Goal: Information Seeking & Learning: Learn about a topic

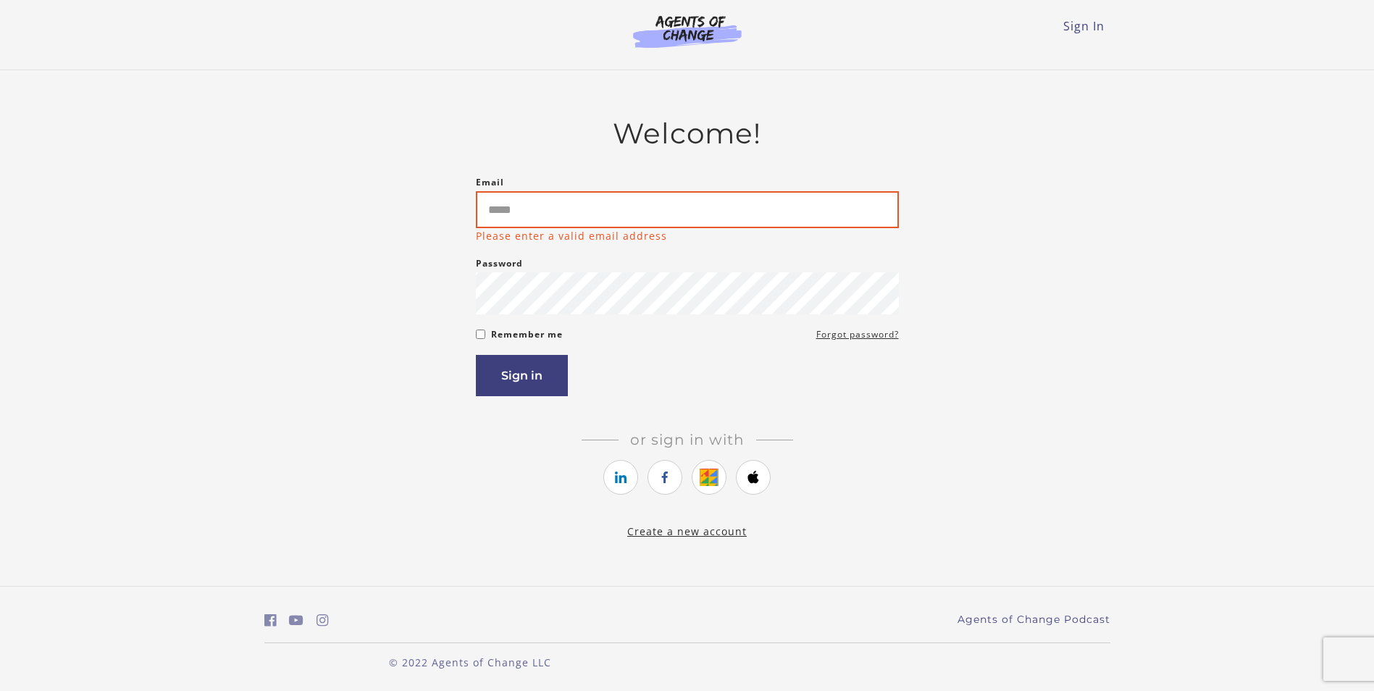
click at [634, 212] on input "Email" at bounding box center [687, 209] width 423 height 37
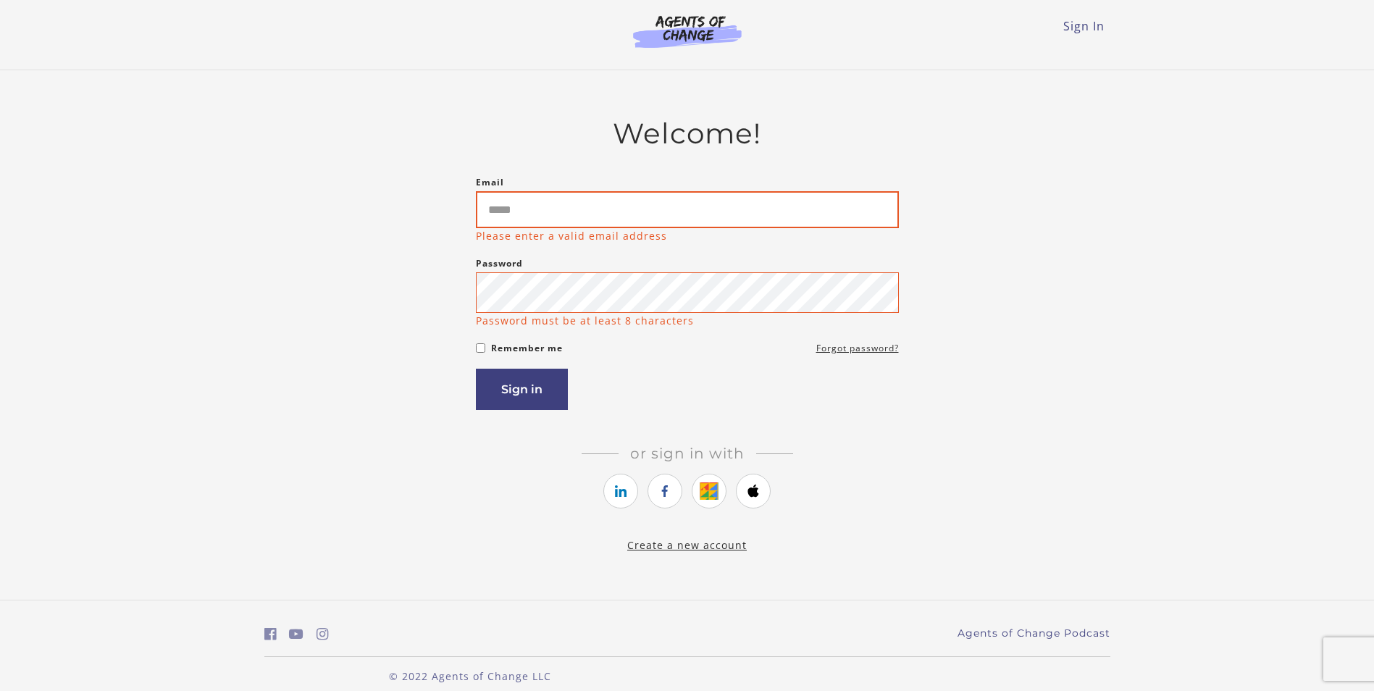
click at [652, 201] on input "Email" at bounding box center [687, 209] width 423 height 37
type input "*"
type input "**********"
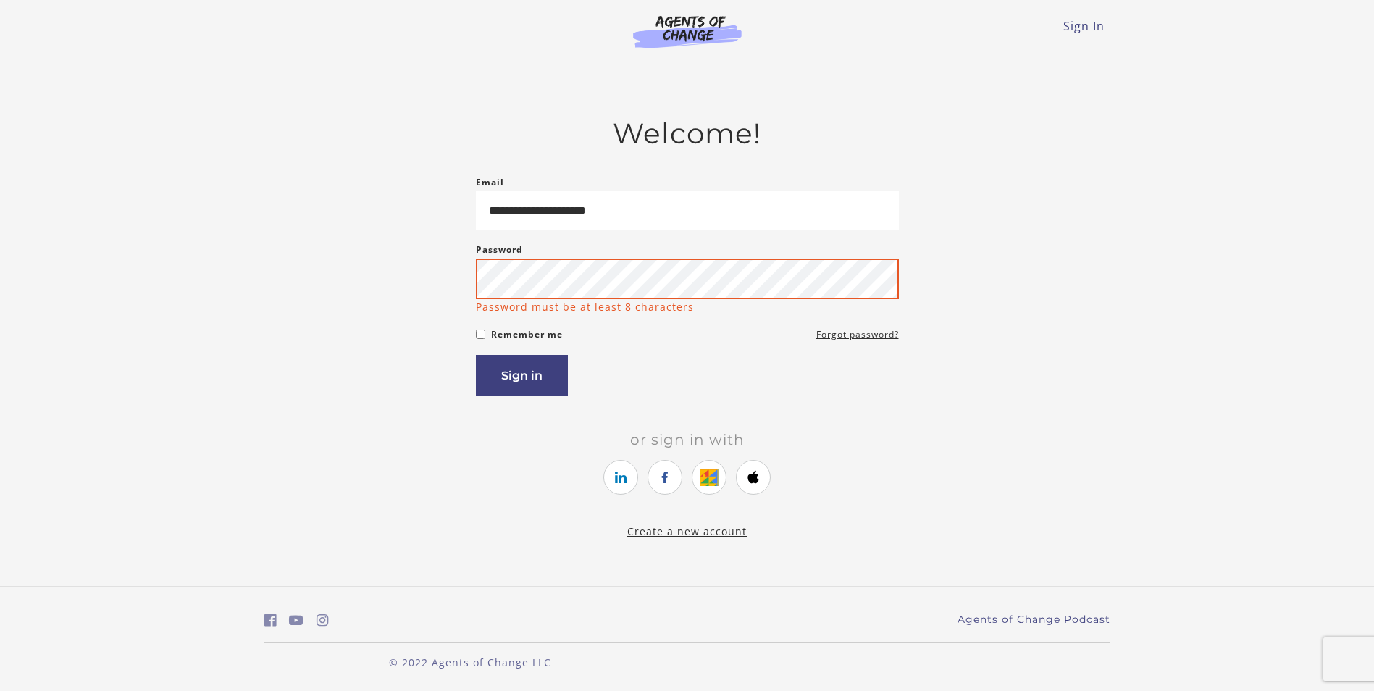
click at [476, 355] on button "Sign in" at bounding box center [522, 375] width 92 height 41
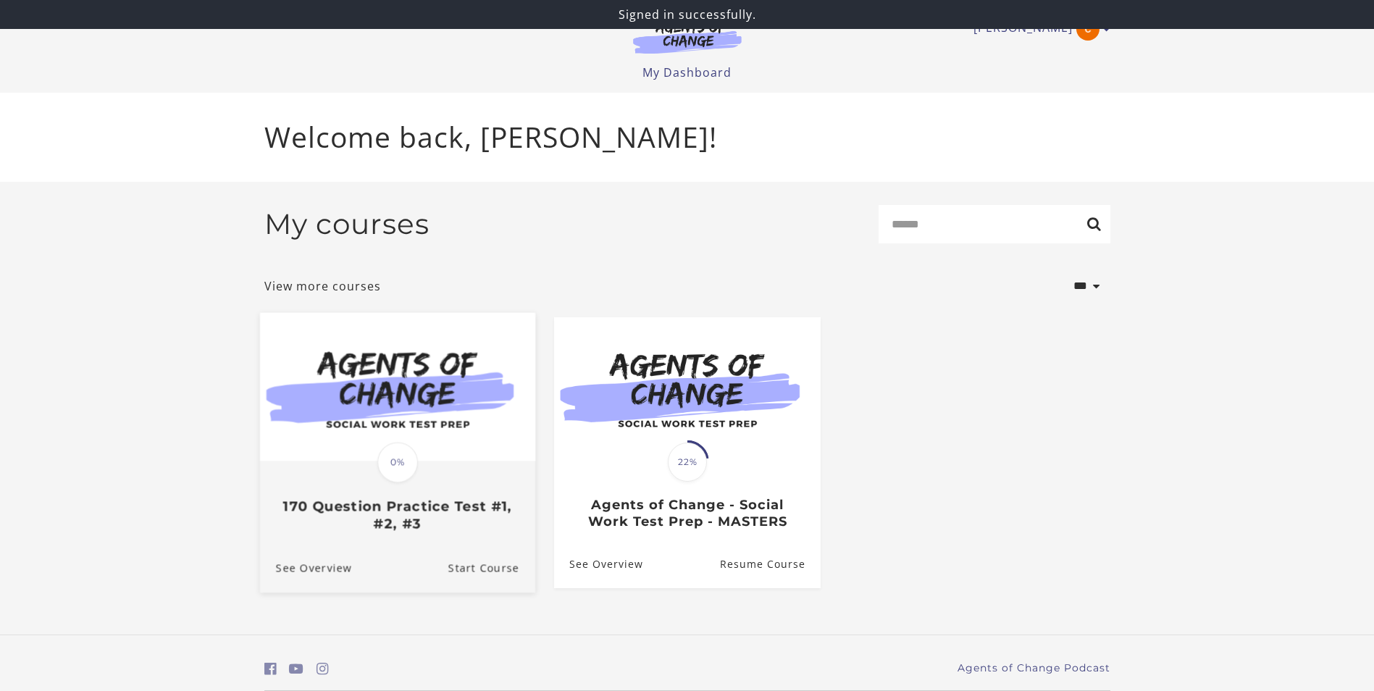
click at [451, 517] on h3 "170 Question Practice Test #1, #2, #3" at bounding box center [396, 514] width 243 height 33
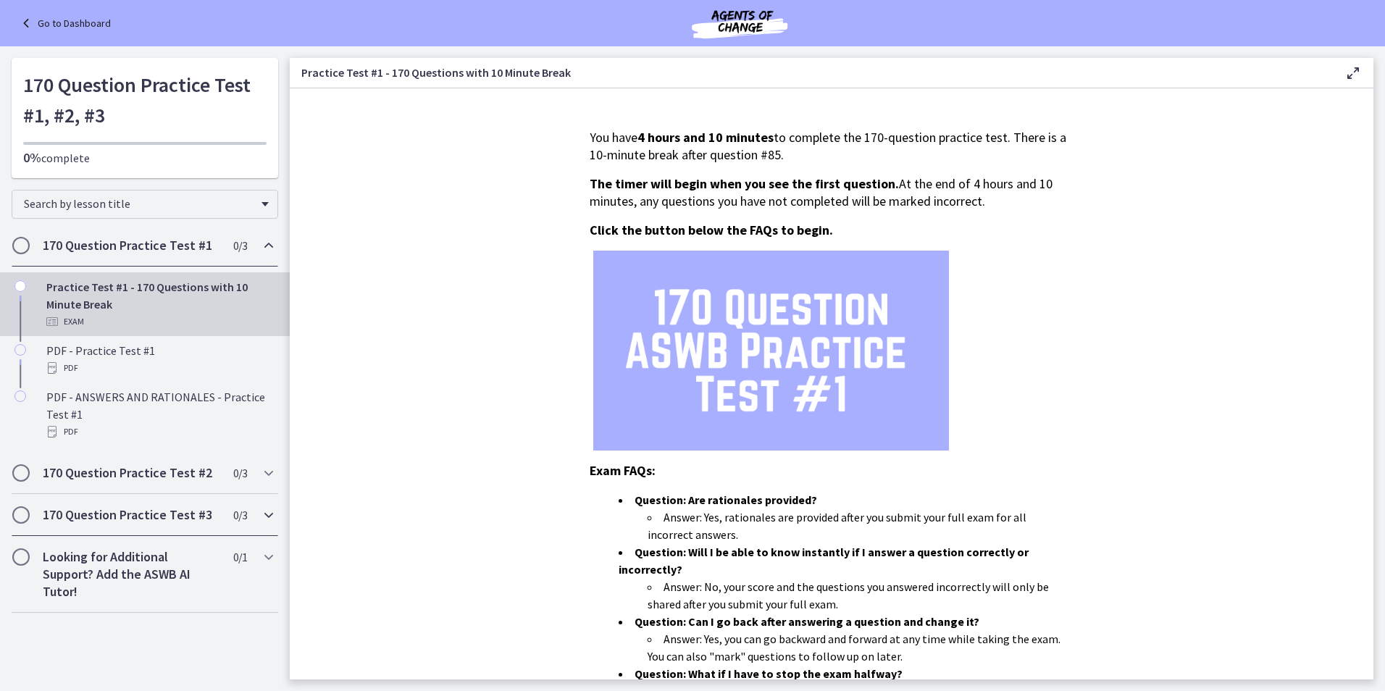
click at [196, 527] on div "170 Question Practice Test #3 0 / 3 Completed" at bounding box center [145, 515] width 267 height 42
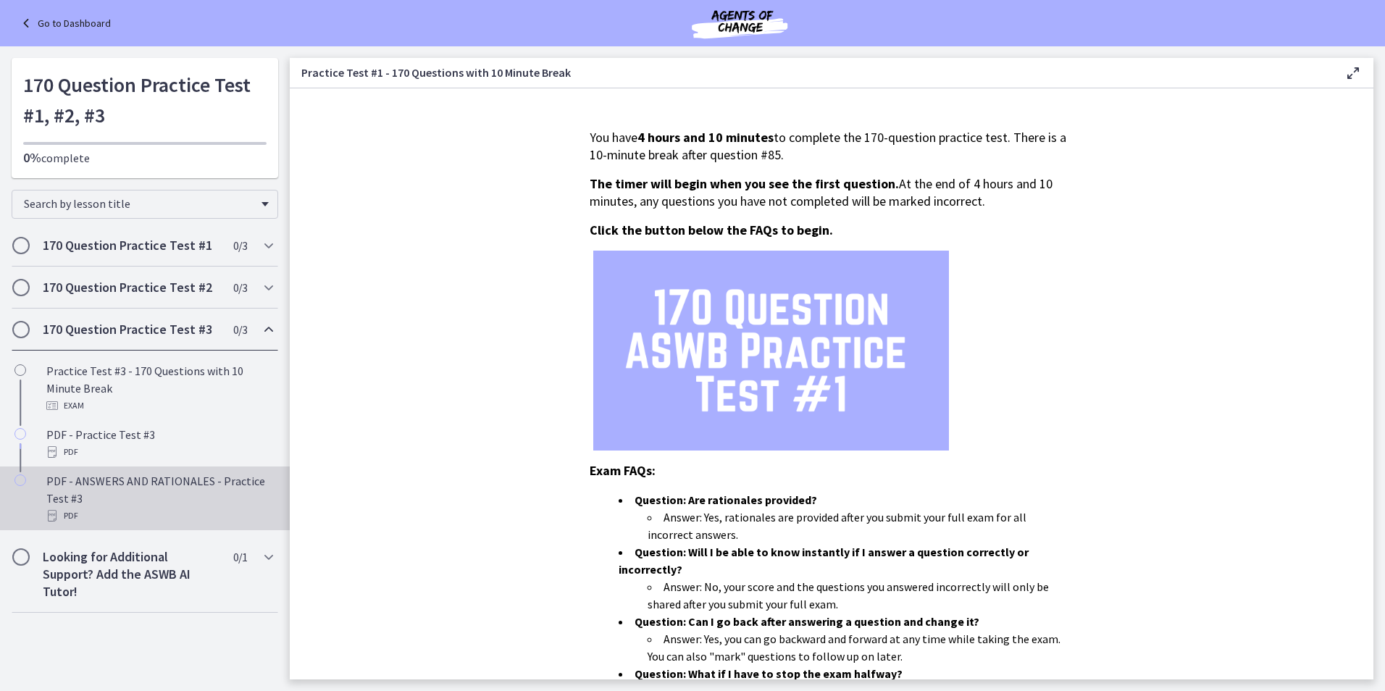
click at [123, 507] on div "PDF" at bounding box center [159, 515] width 226 height 17
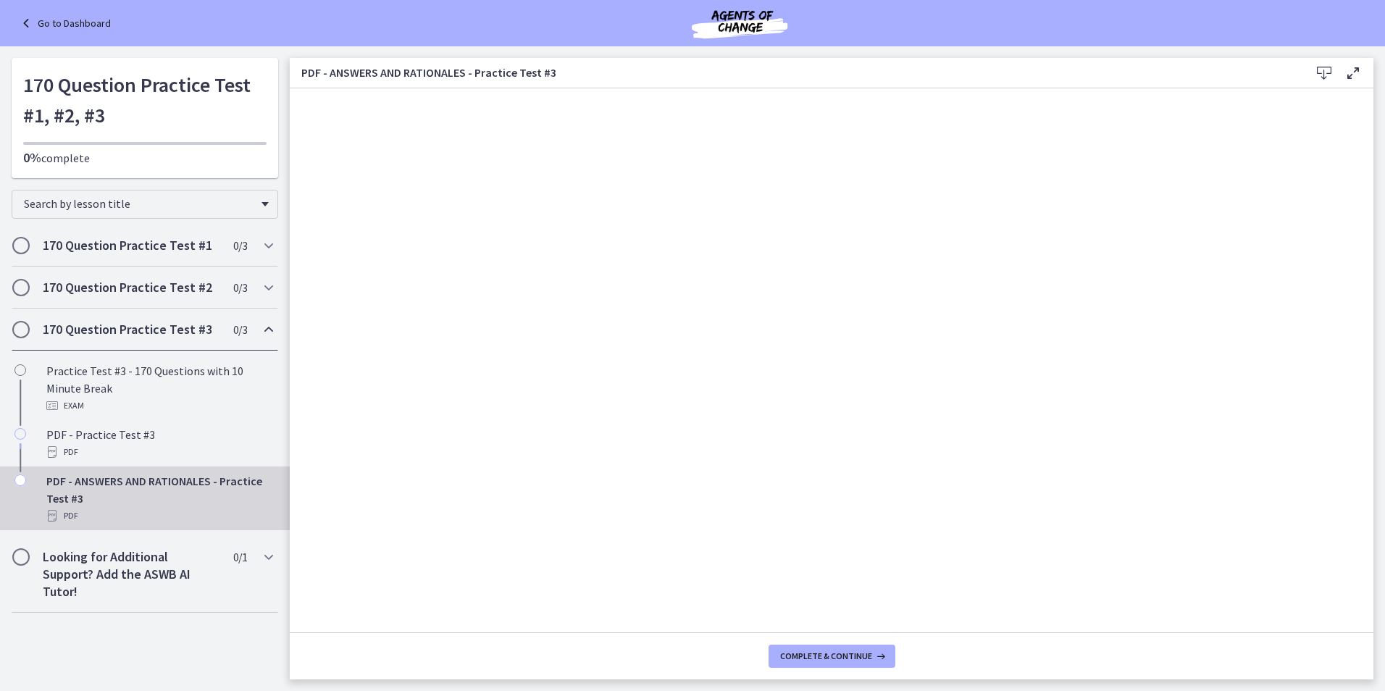
click at [1328, 72] on icon at bounding box center [1324, 72] width 17 height 17
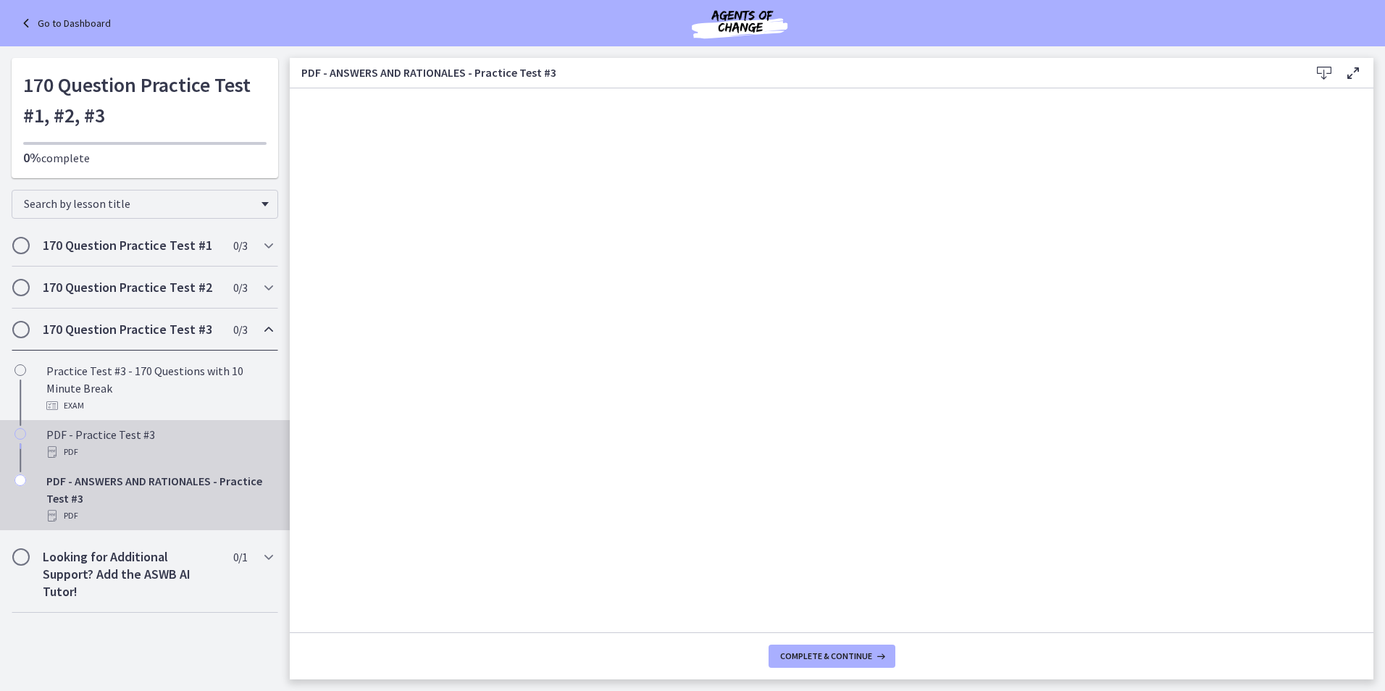
click at [141, 435] on div "PDF - Practice Test #3 PDF" at bounding box center [159, 443] width 226 height 35
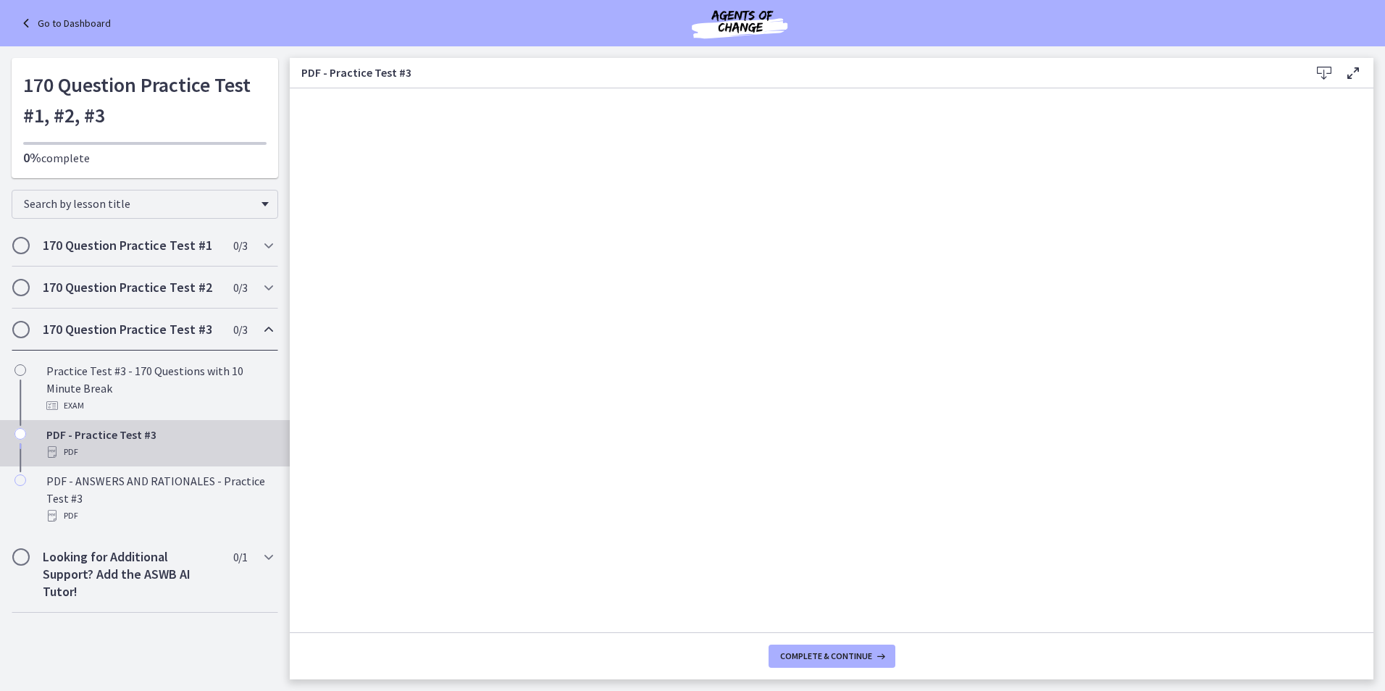
click at [1326, 70] on icon at bounding box center [1324, 72] width 17 height 17
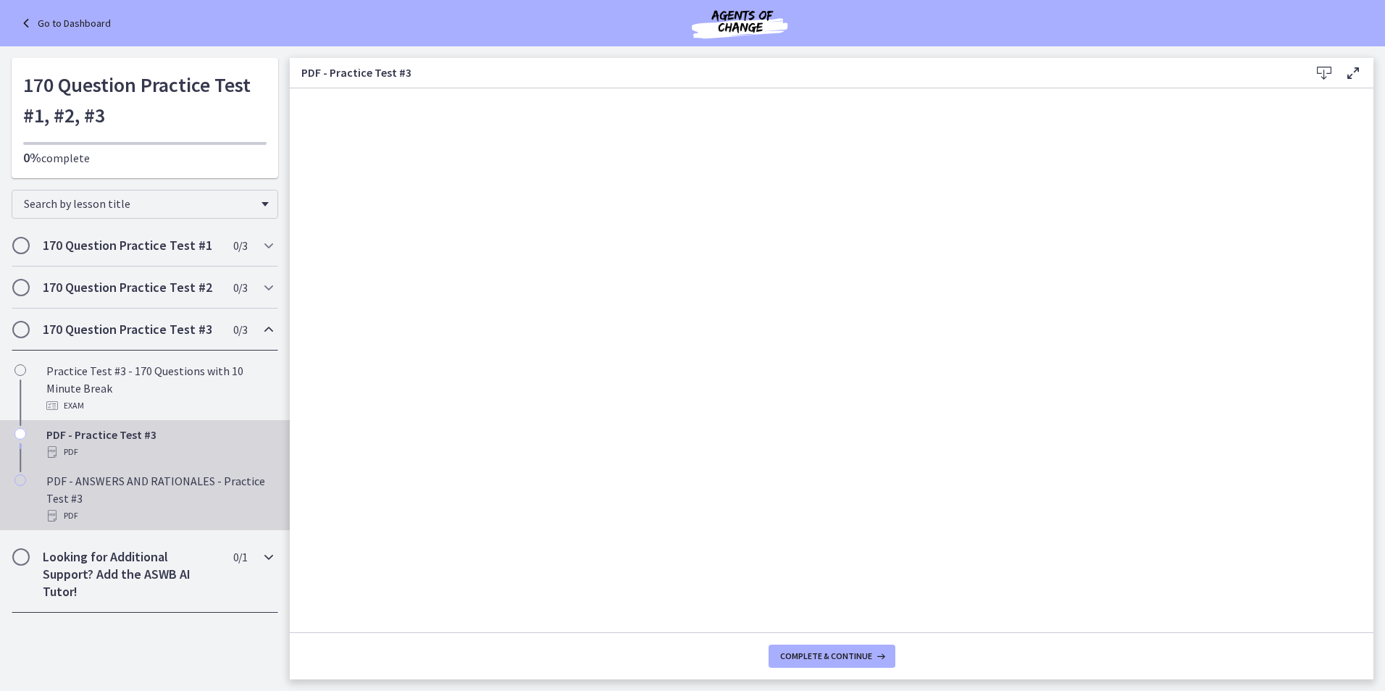
drag, startPoint x: 149, startPoint y: 498, endPoint x: 248, endPoint y: 579, distance: 127.7
click at [148, 498] on div "PDF - ANSWERS AND RATIONALES - Practice Test #3 PDF" at bounding box center [159, 498] width 226 height 52
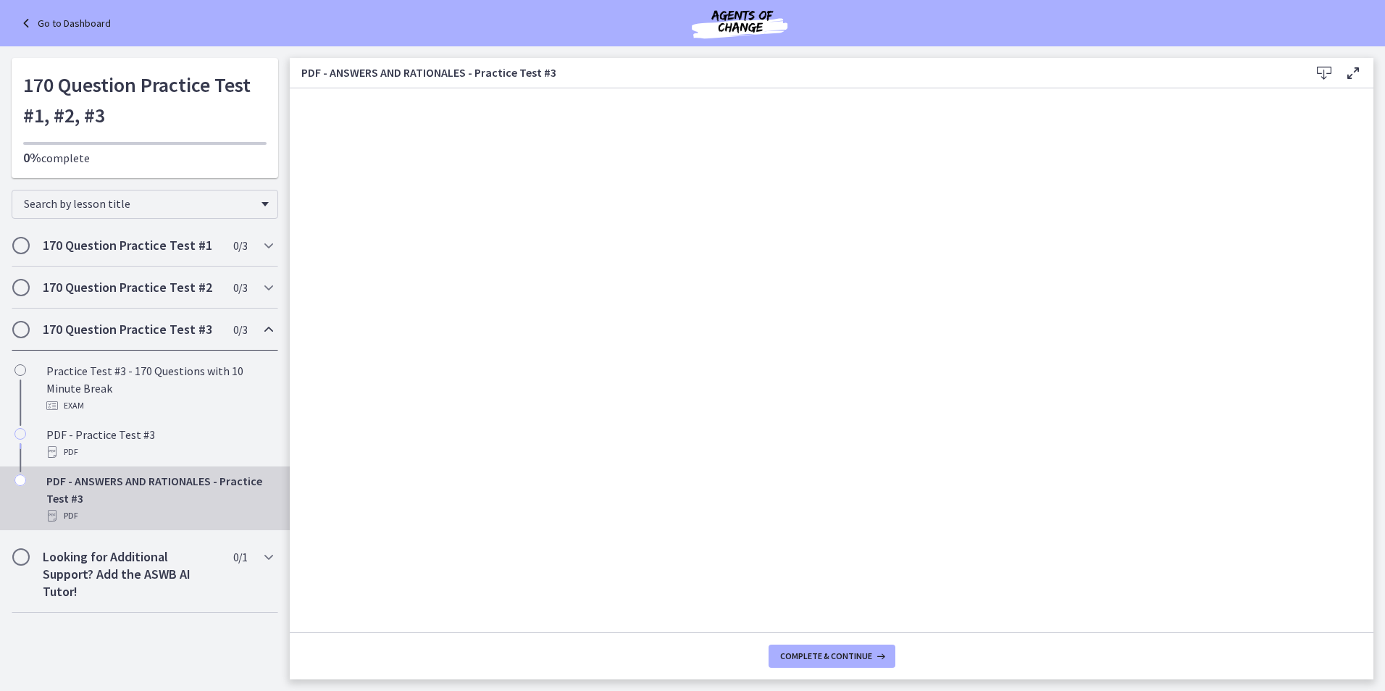
click at [1325, 72] on icon at bounding box center [1324, 72] width 17 height 17
